Goal: Answer question/provide support: Share knowledge or assist other users

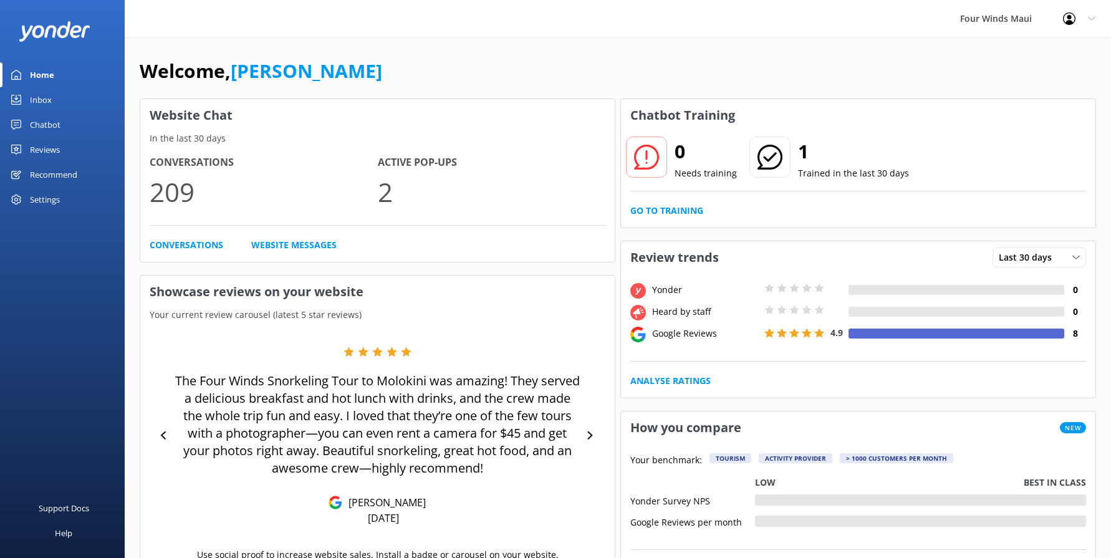
click at [62, 99] on link "Inbox" at bounding box center [62, 99] width 125 height 25
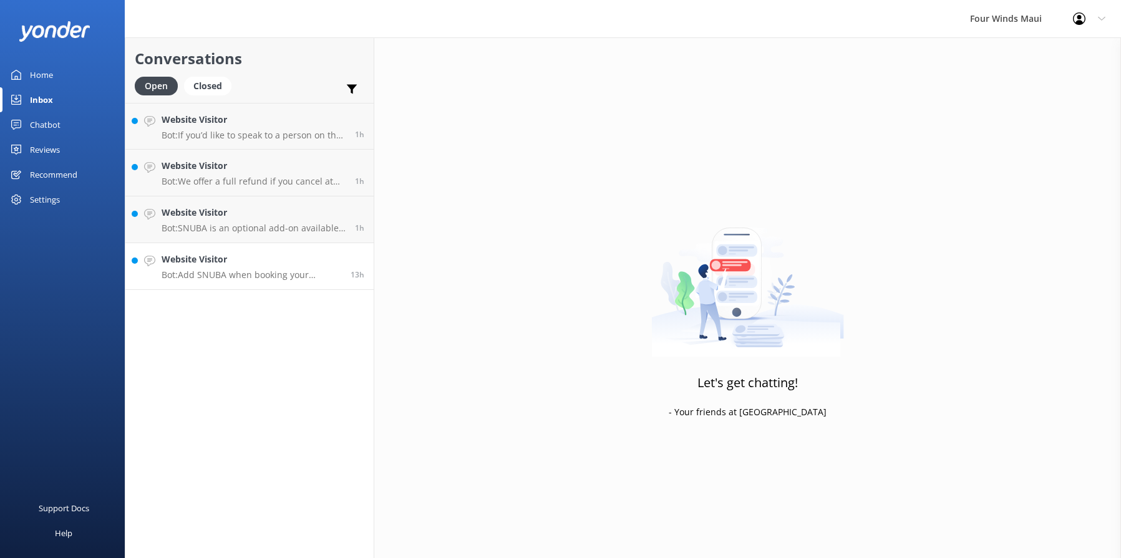
click at [297, 264] on h4 "Website Visitor" at bounding box center [252, 260] width 180 height 14
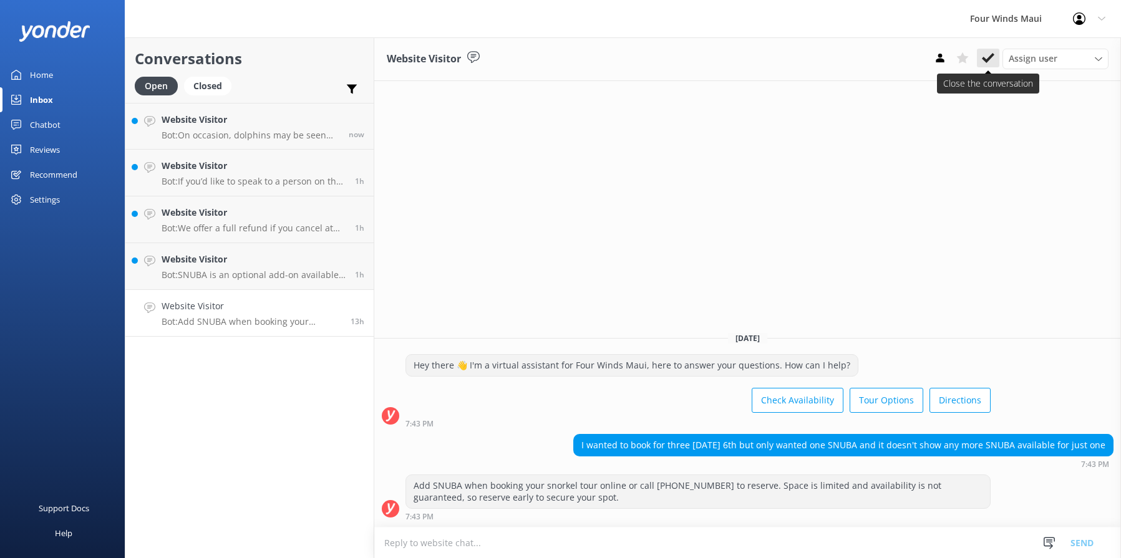
click at [990, 58] on use at bounding box center [988, 58] width 12 height 10
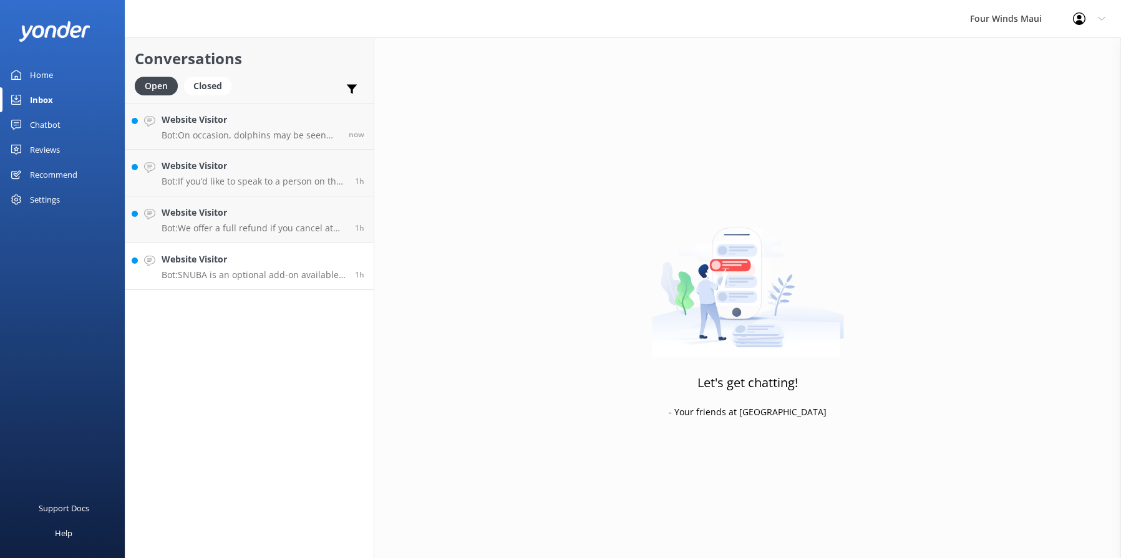
click at [195, 279] on p "Bot: SNUBA is an optional add-on available for $75 per person, payable directly…" at bounding box center [254, 274] width 184 height 11
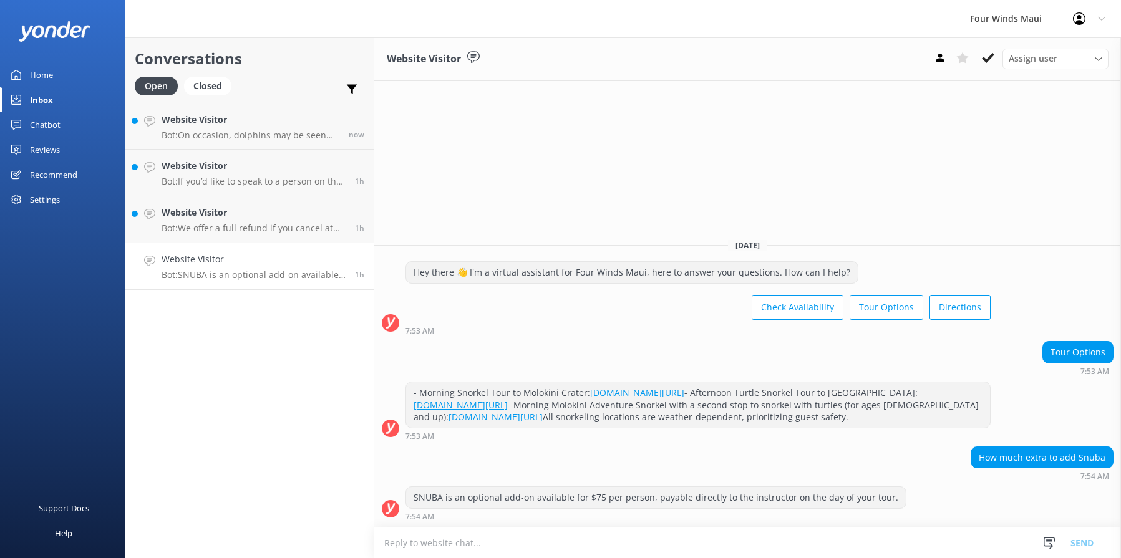
click at [642, 463] on div "How much extra to add Snuba 7:54 AM" at bounding box center [747, 464] width 747 height 34
click at [985, 60] on use at bounding box center [988, 58] width 12 height 10
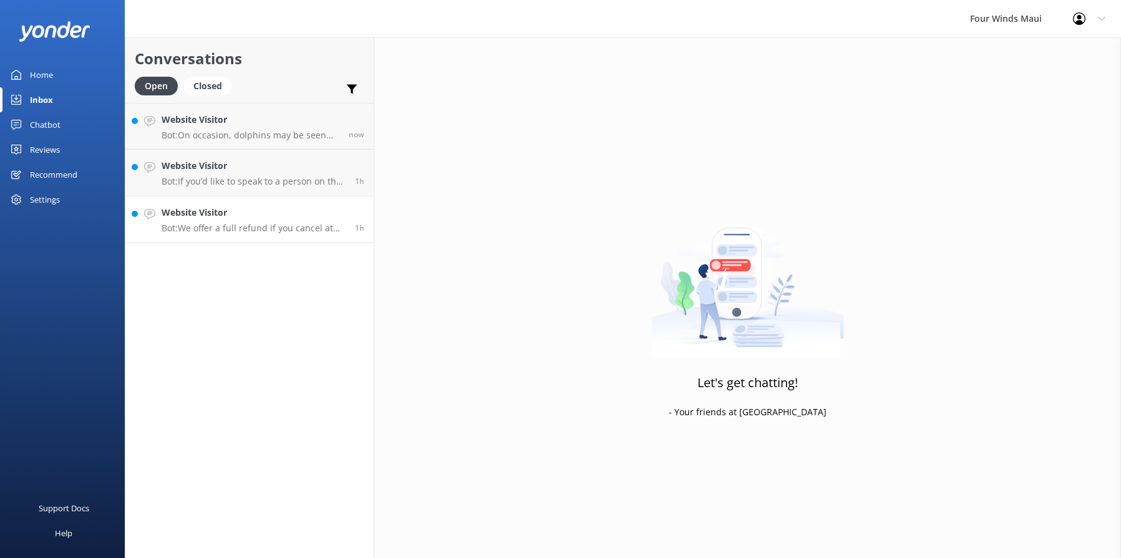
click at [215, 225] on p "Bot: We offer a full refund if you cancel at least 24 hours before your trip; f…" at bounding box center [254, 228] width 184 height 11
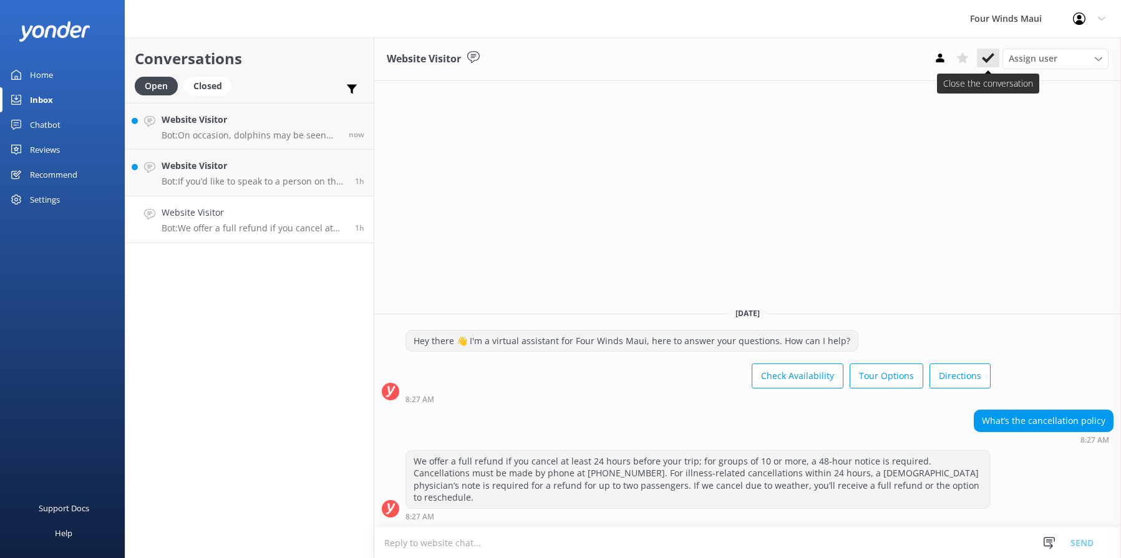
click at [988, 56] on icon at bounding box center [988, 58] width 12 height 12
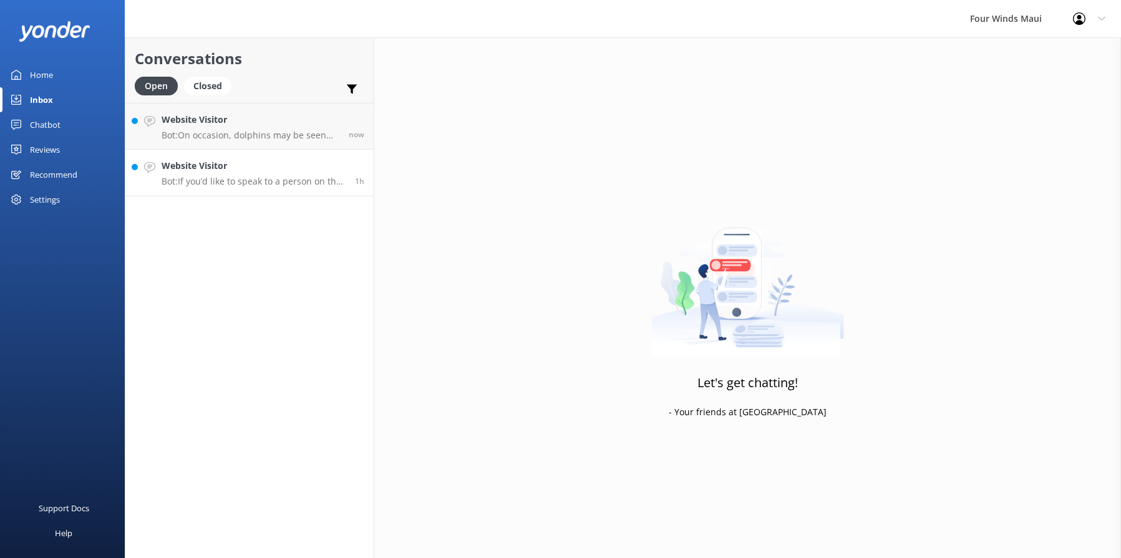
click at [258, 170] on h4 "Website Visitor" at bounding box center [254, 166] width 184 height 14
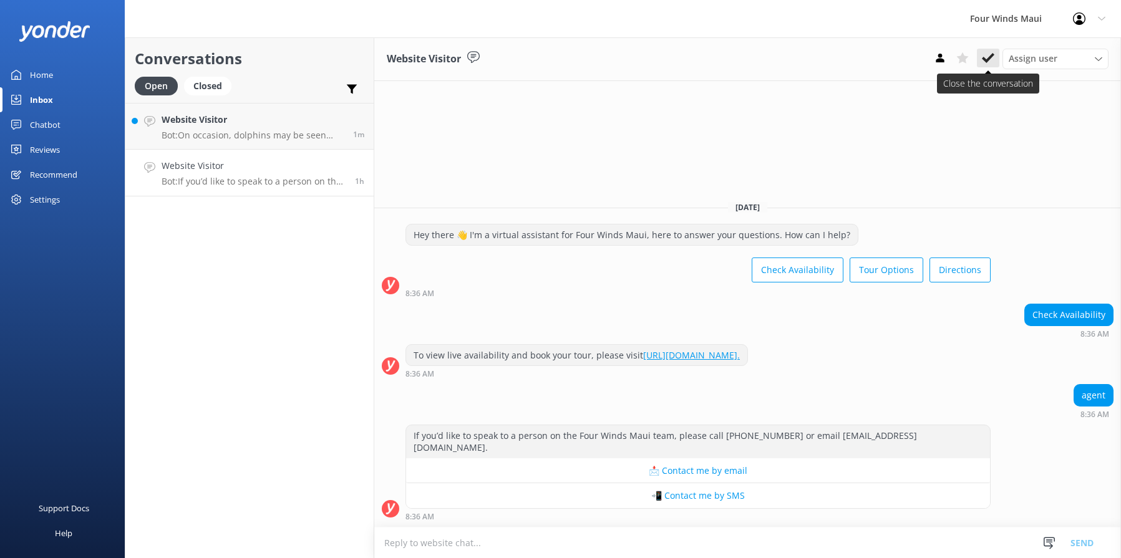
click at [993, 55] on use at bounding box center [988, 58] width 12 height 10
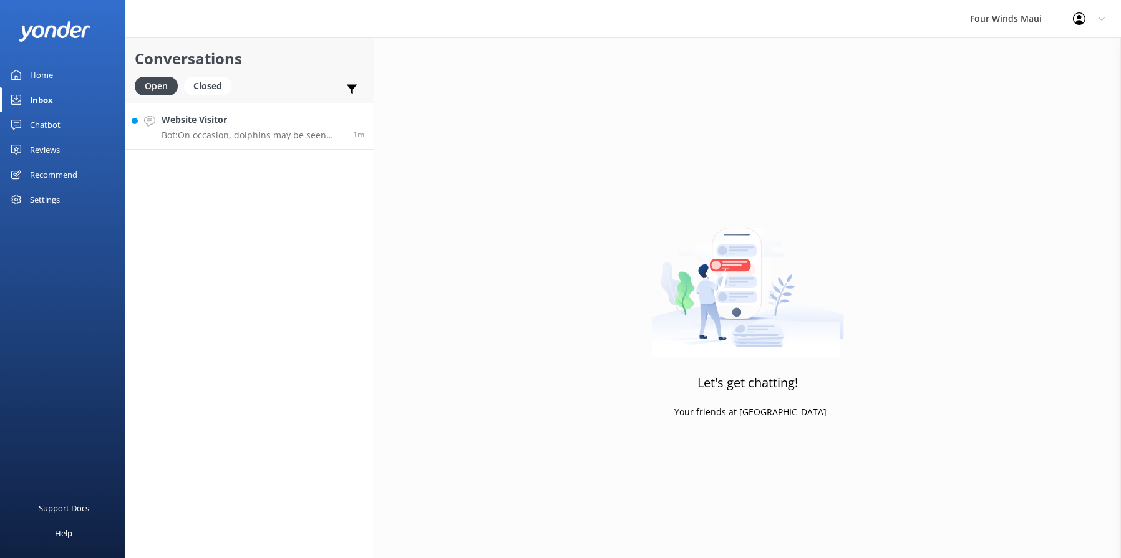
click at [275, 130] on p "Bot: On occasion, dolphins may be seen during our tours, but it is not guarante…" at bounding box center [253, 135] width 182 height 11
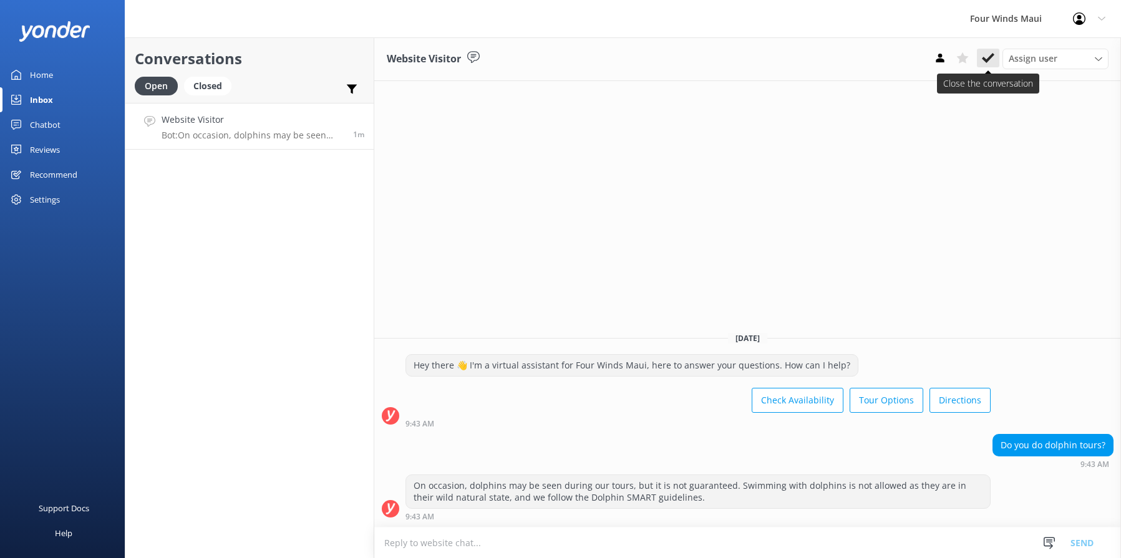
click at [980, 58] on button at bounding box center [988, 58] width 22 height 19
